Goal: Contribute content

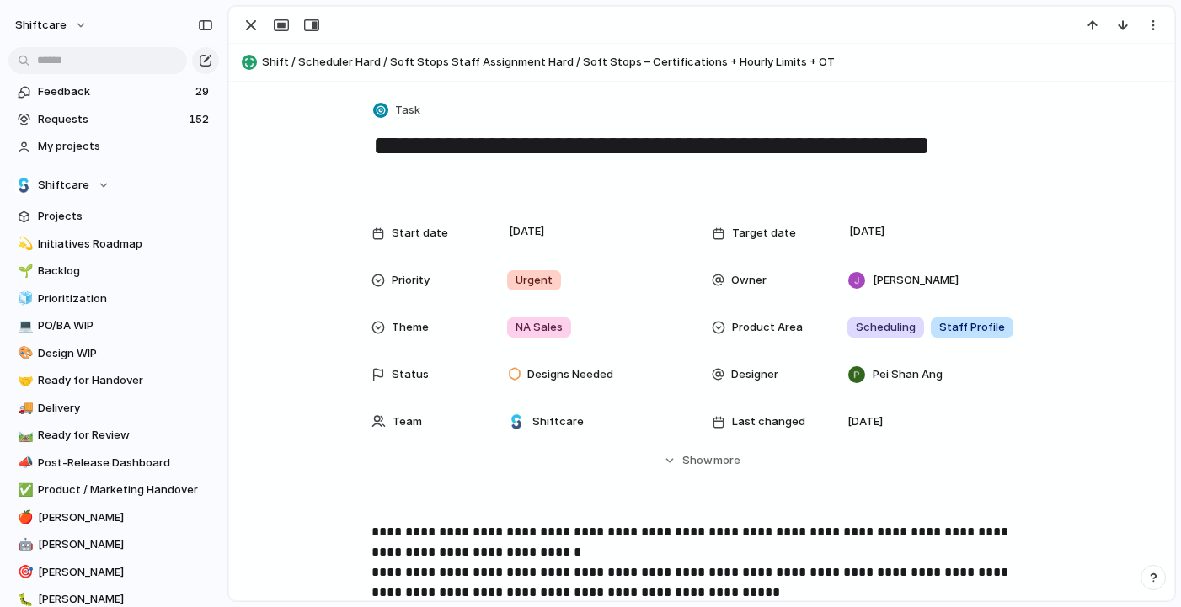
click at [587, 176] on textarea "**********" at bounding box center [701, 162] width 660 height 68
